Goal: Information Seeking & Learning: Learn about a topic

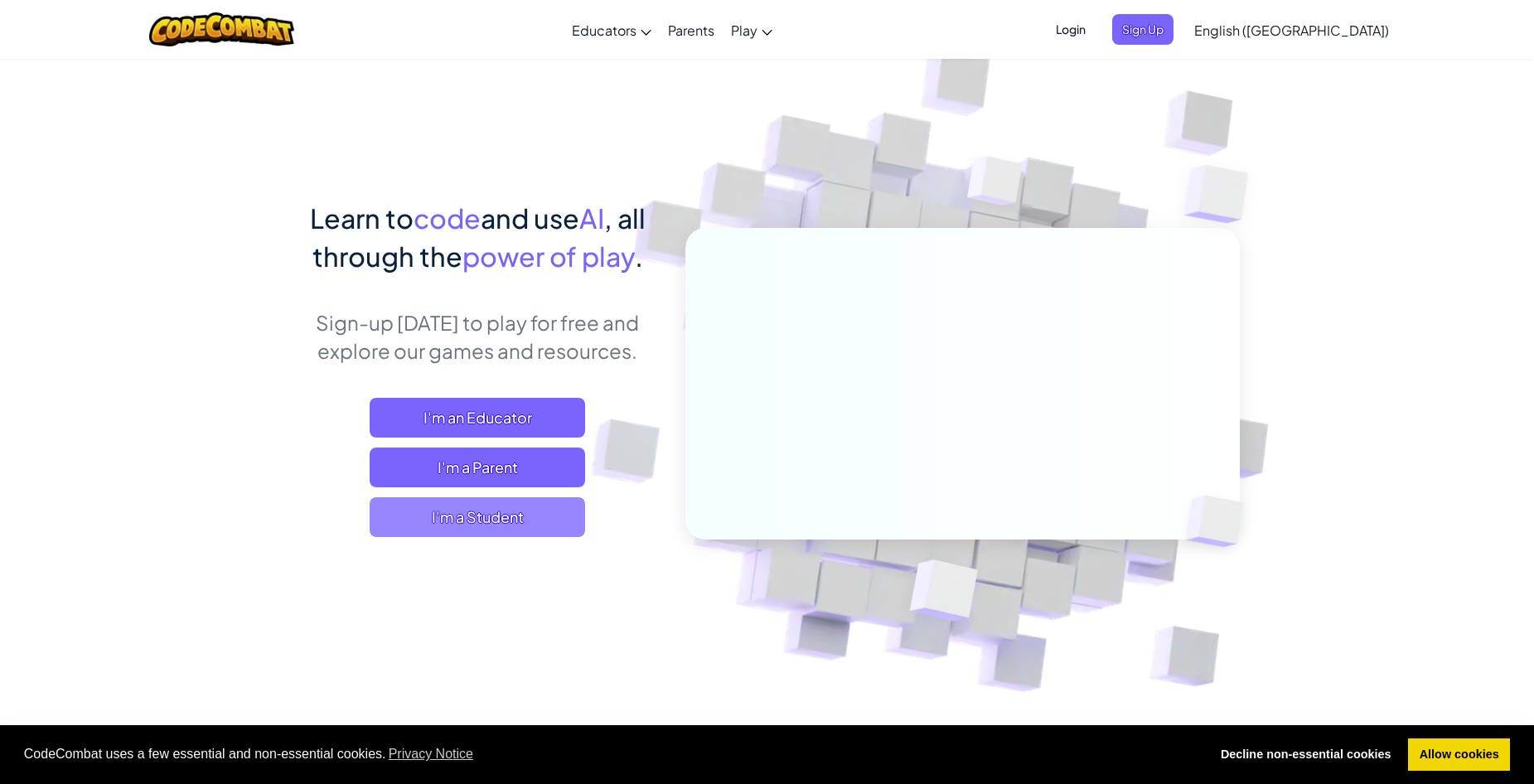
click at [525, 514] on span "I'm a Student" at bounding box center [478, 517] width 216 height 40
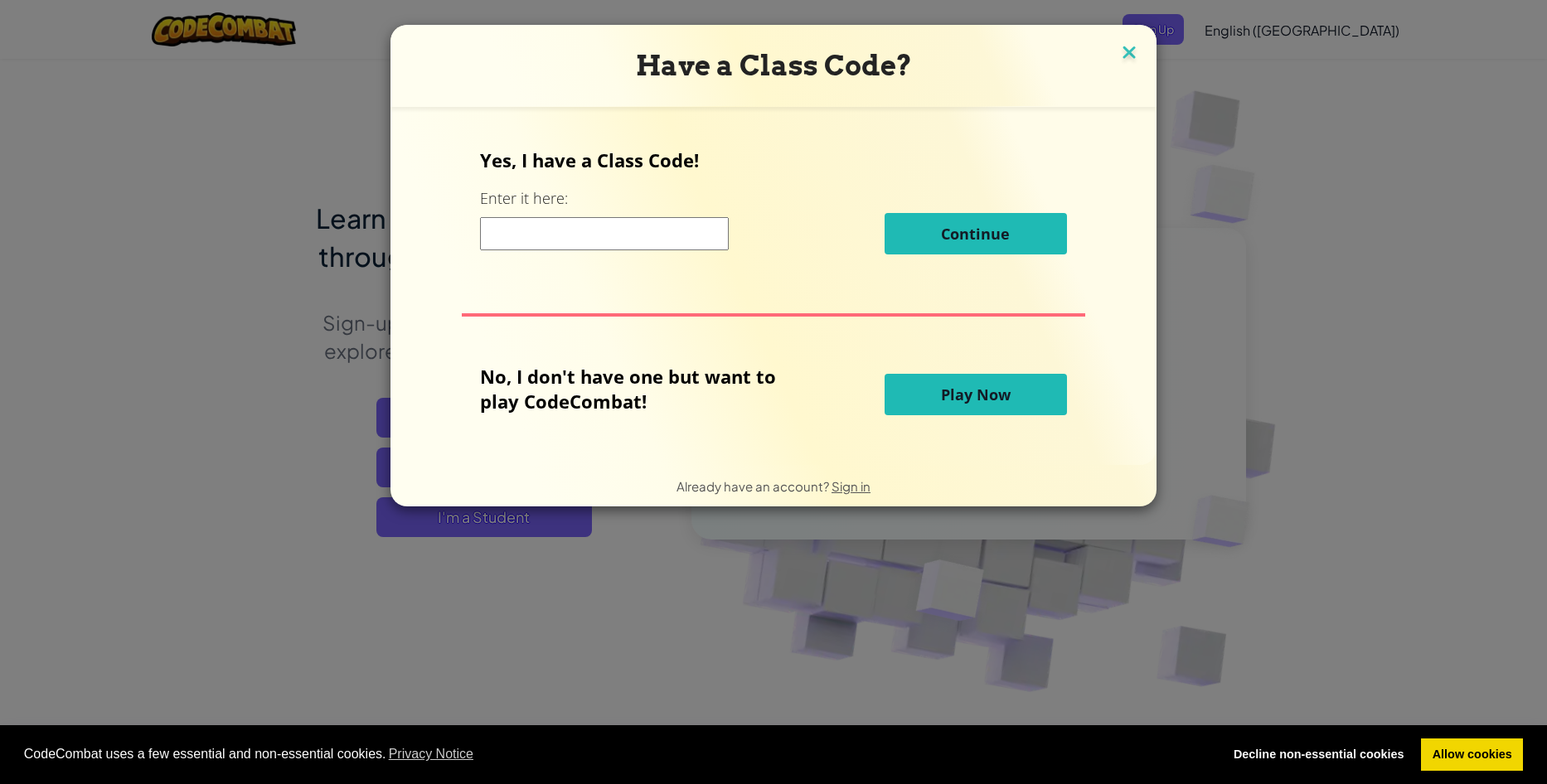
click at [1127, 57] on img at bounding box center [1128, 54] width 22 height 25
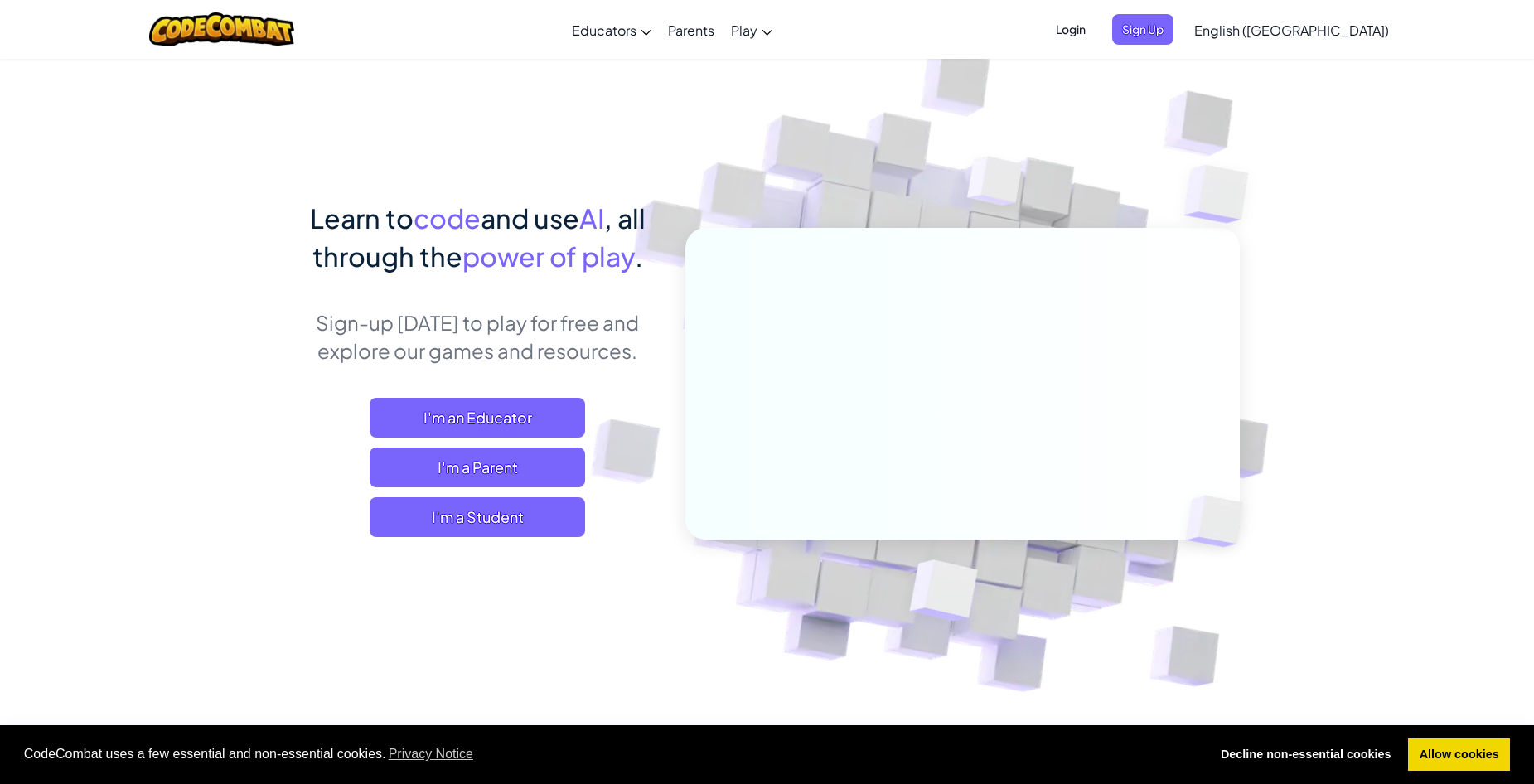
click at [1096, 44] on span "Login" at bounding box center [1071, 29] width 50 height 30
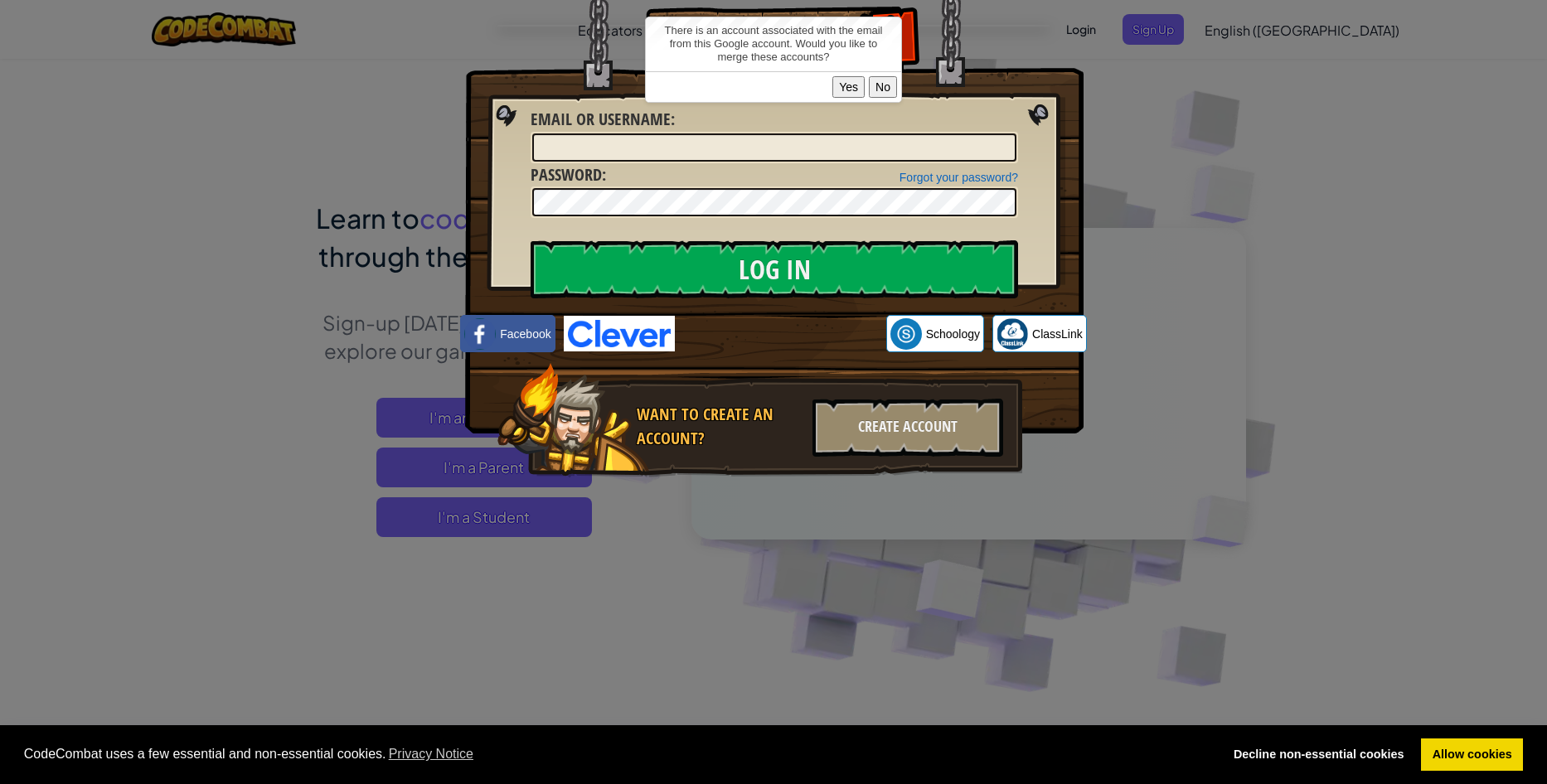
click at [846, 81] on button "Yes" at bounding box center [848, 87] width 32 height 22
